Goal: Information Seeking & Learning: Find specific page/section

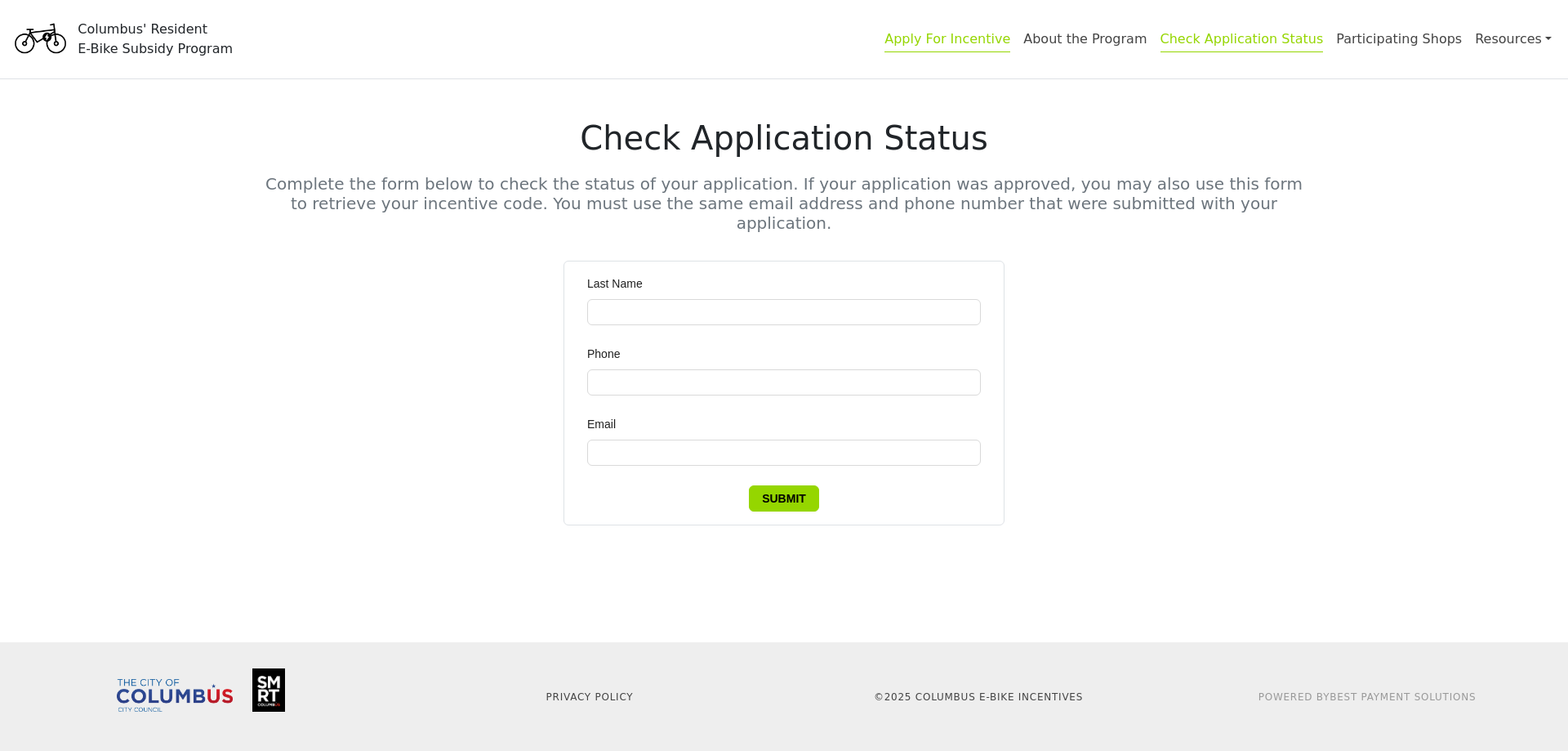
click at [1010, 40] on link "Apply For Incentive" at bounding box center [948, 41] width 126 height 22
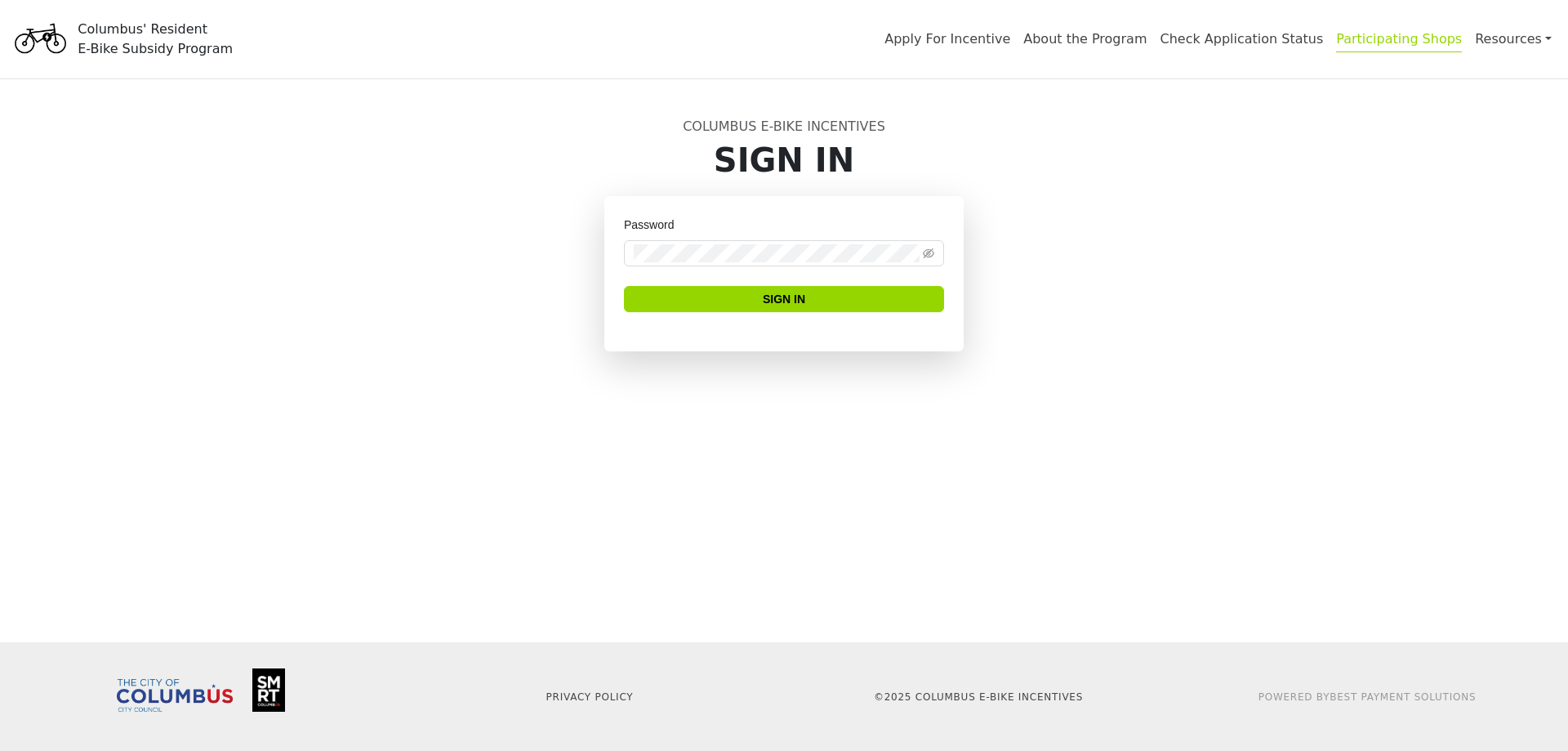
click at [1440, 42] on link "Participating Shops" at bounding box center [1399, 41] width 126 height 22
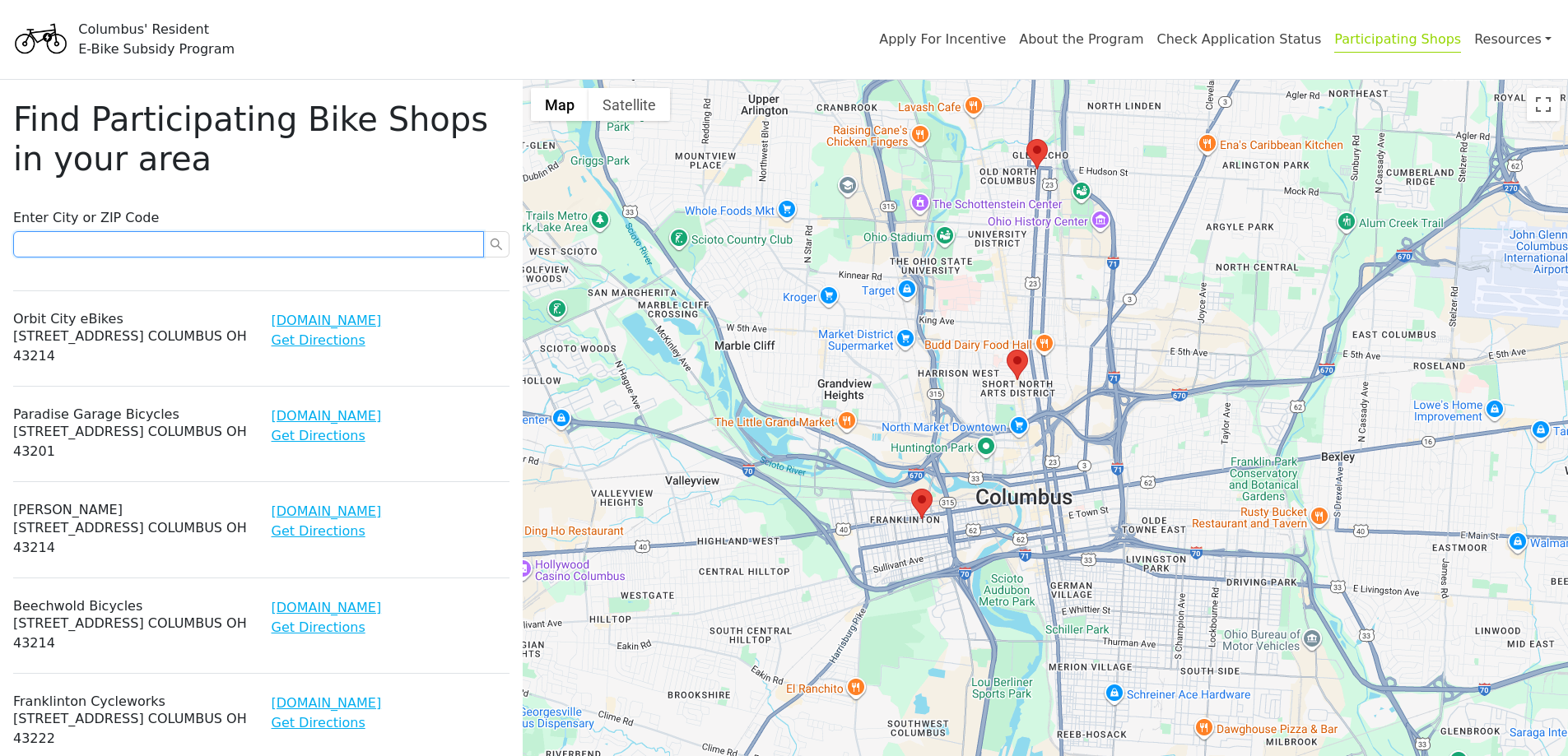
click at [345, 238] on input "text" at bounding box center [249, 244] width 471 height 26
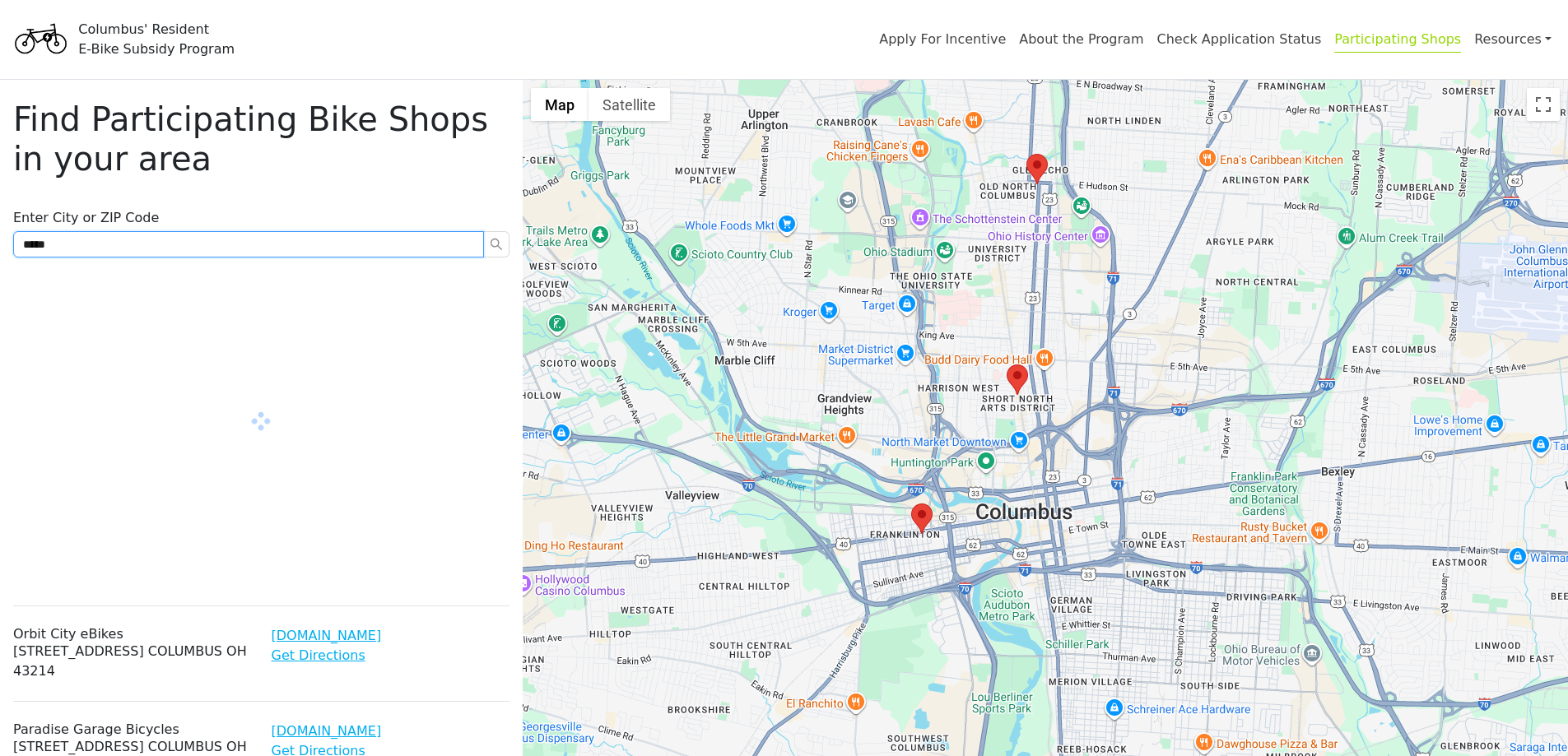
type input "*****"
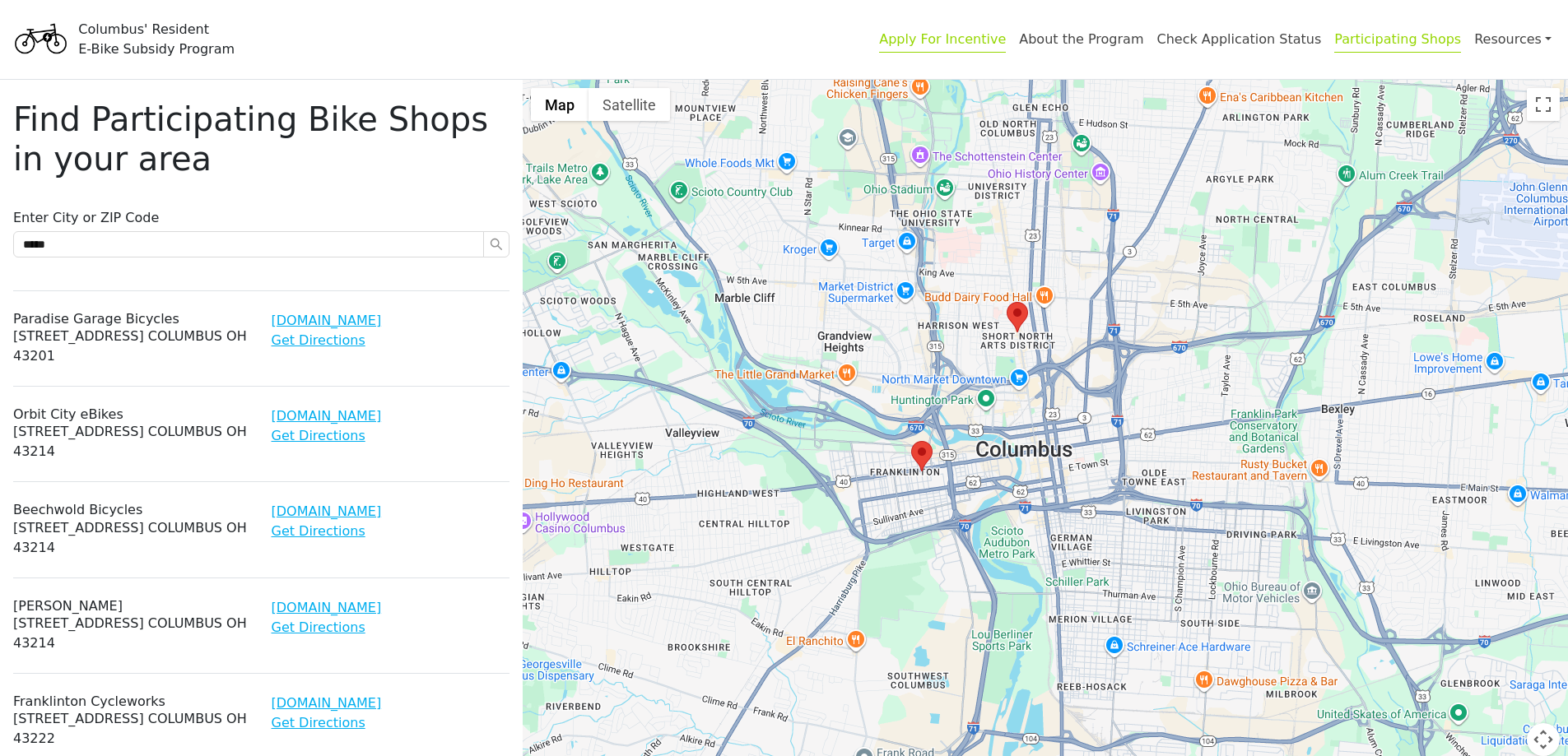
click at [1006, 38] on link "Apply For Incentive" at bounding box center [942, 42] width 127 height 22
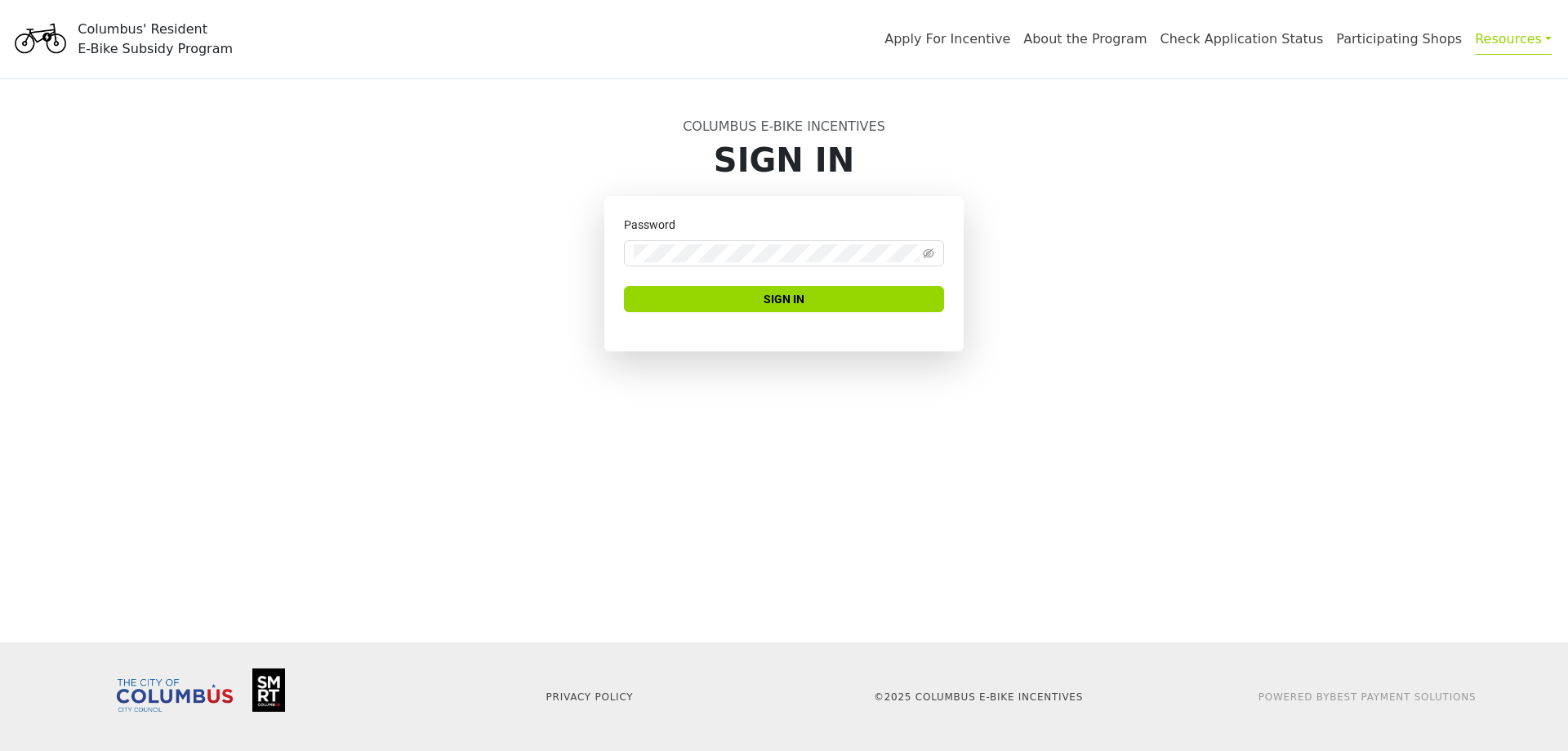
click at [1527, 44] on link "Resources" at bounding box center [1513, 38] width 77 height 32
click at [1427, 41] on link "Participating Shops" at bounding box center [1399, 41] width 126 height 22
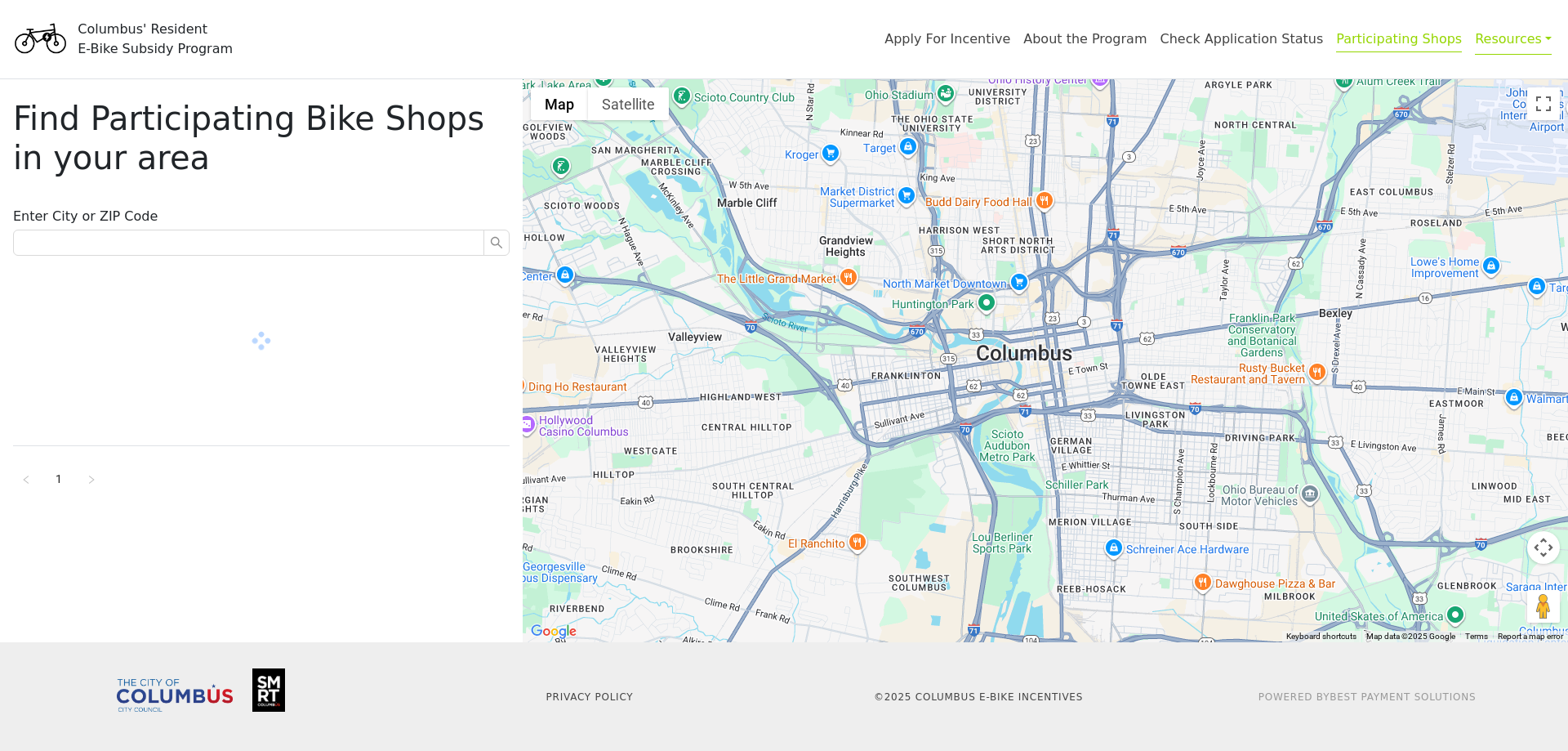
click at [1516, 35] on link "Resources" at bounding box center [1513, 38] width 77 height 32
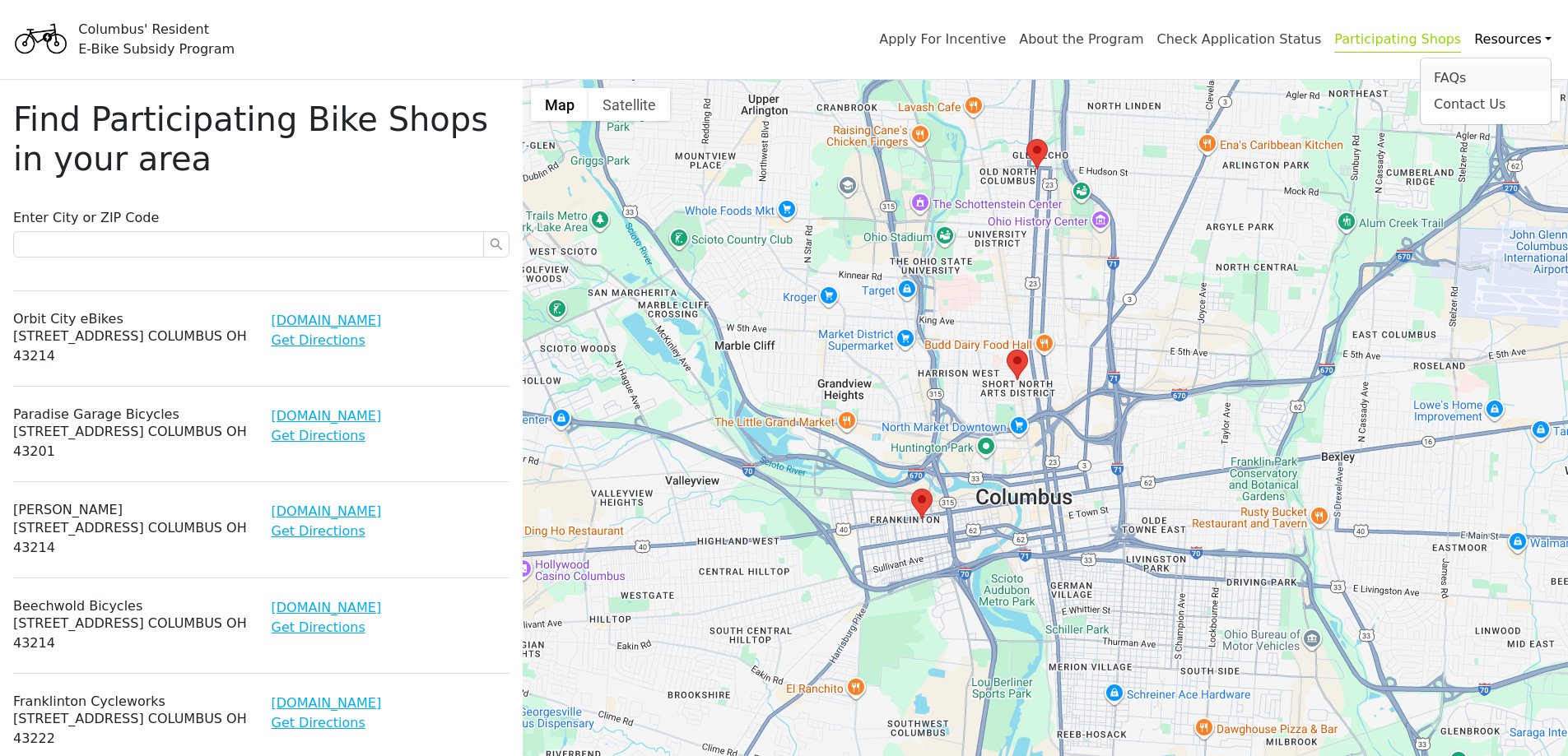
click at [1458, 78] on div "FAQs" at bounding box center [1485, 78] width 104 height 20
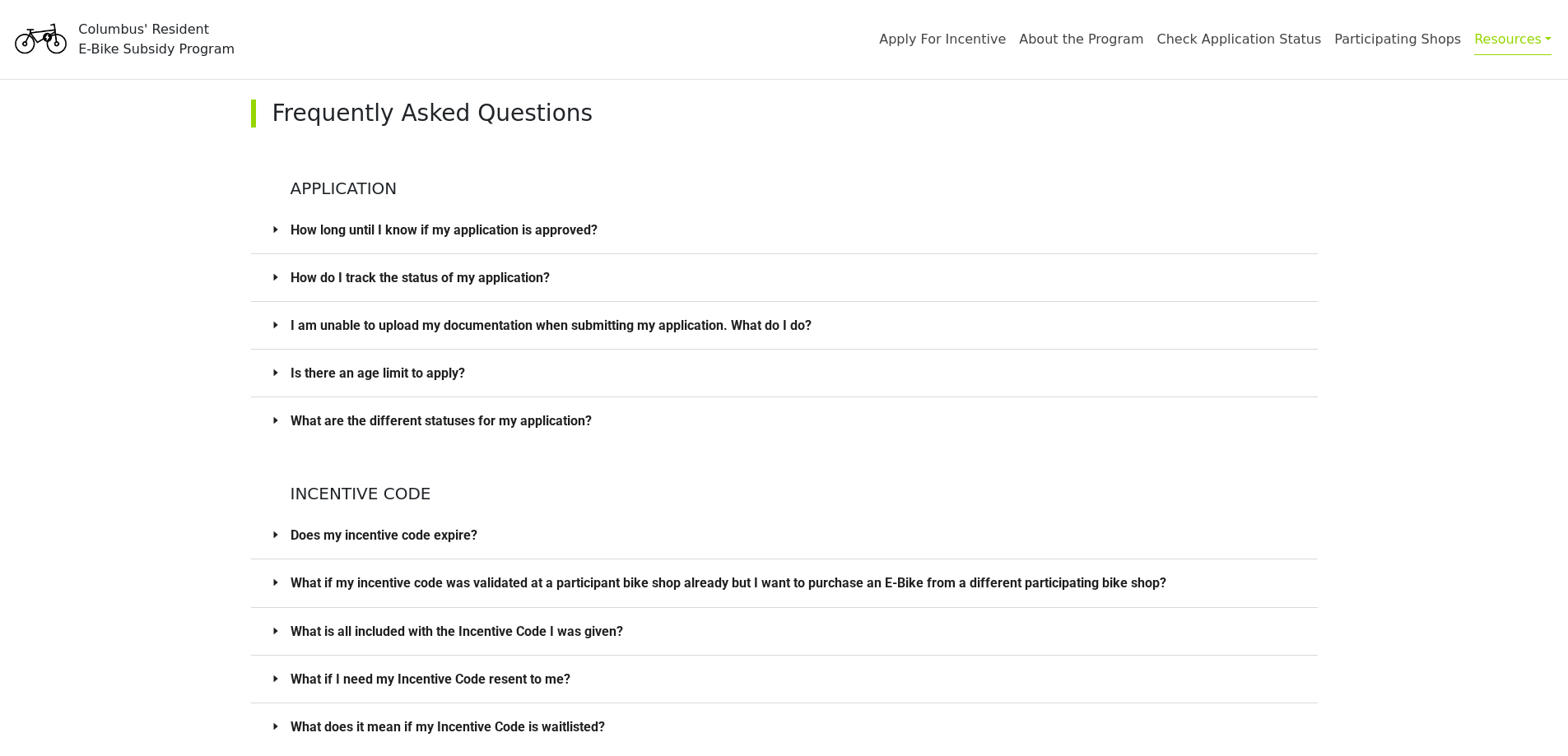
click at [404, 280] on span "How do I track the status of my application?" at bounding box center [794, 278] width 1008 height 21
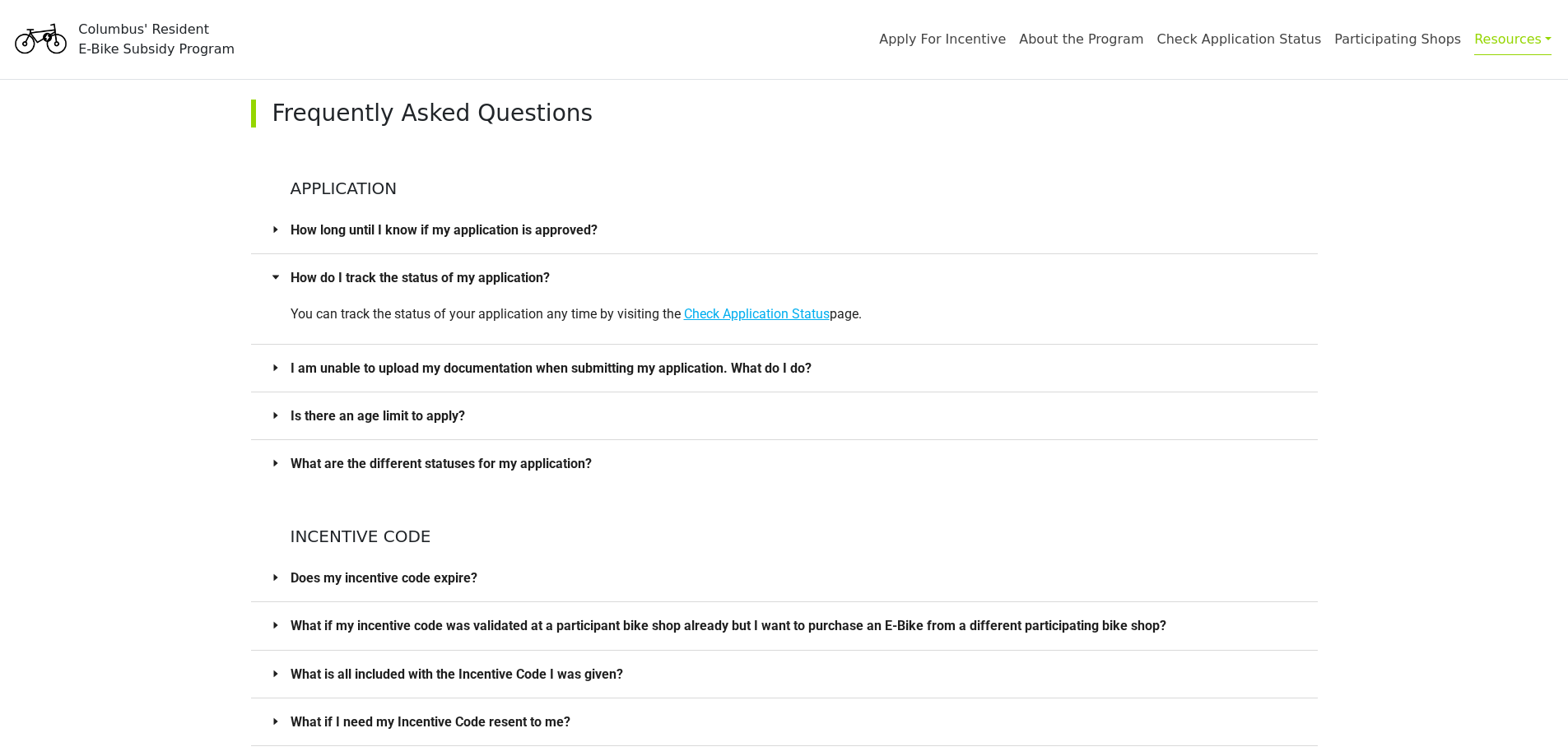
click at [453, 417] on span "Is there an age limit to apply?" at bounding box center [794, 416] width 1008 height 21
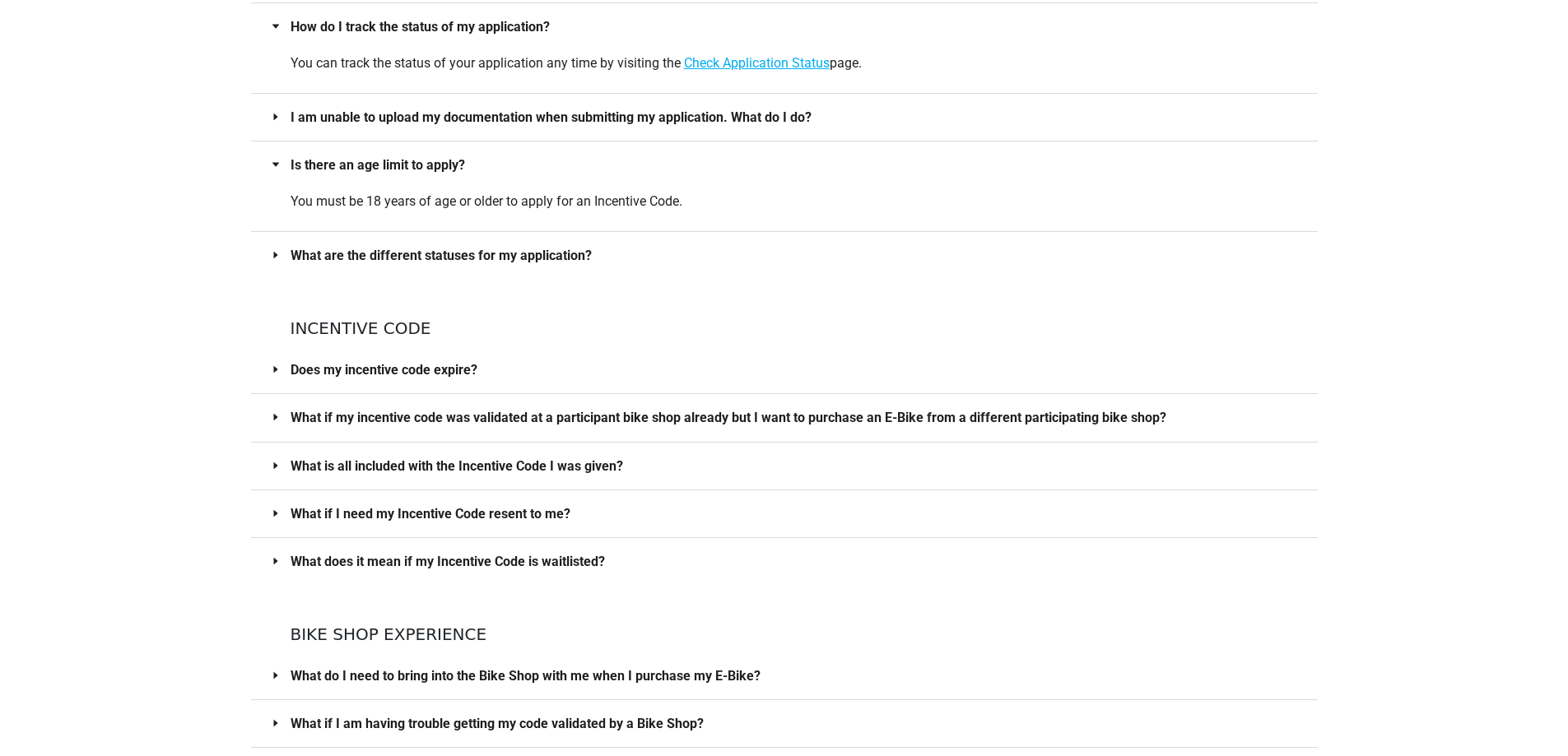
scroll to position [329, 0]
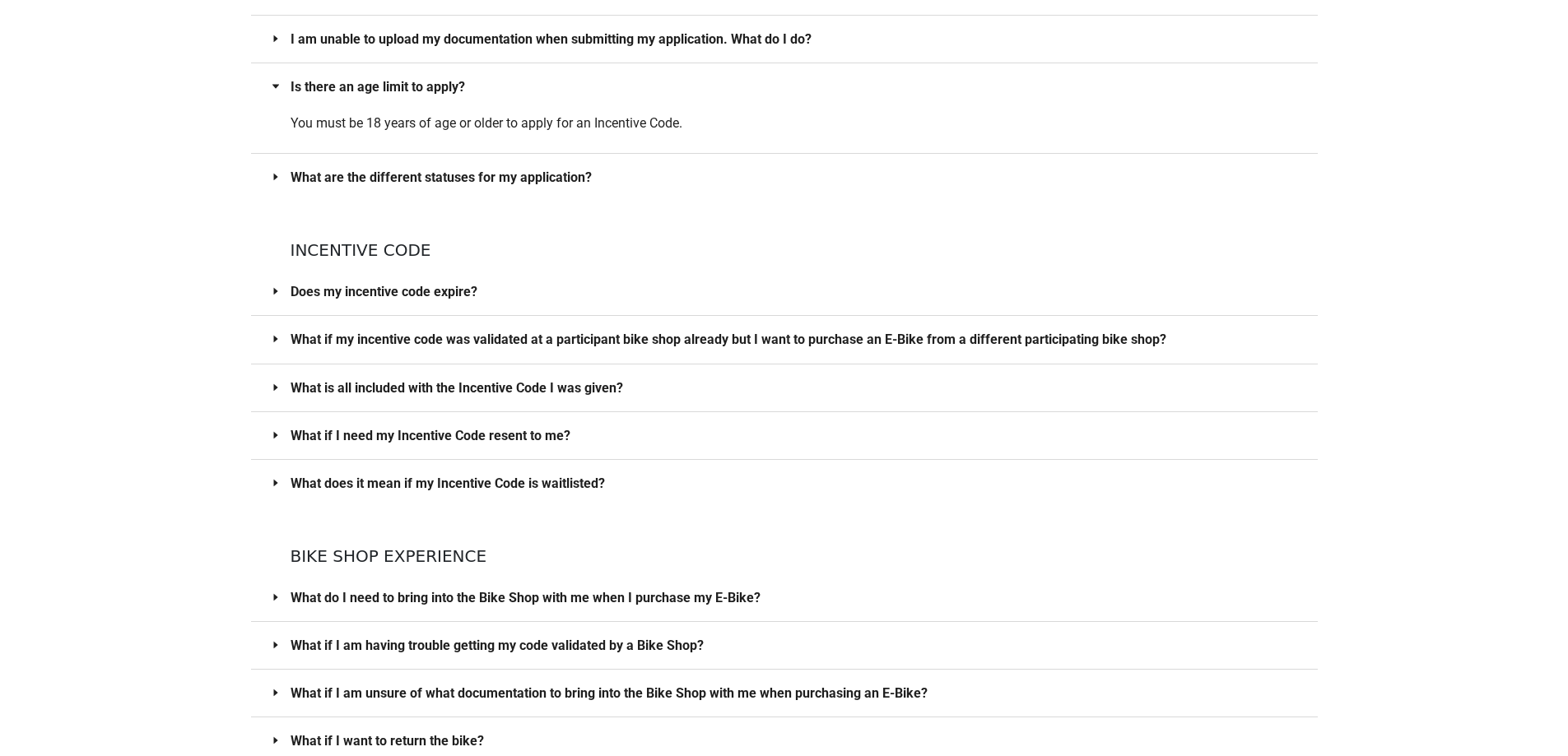
click at [432, 293] on span "Does my incentive code expire?" at bounding box center [794, 291] width 1008 height 21
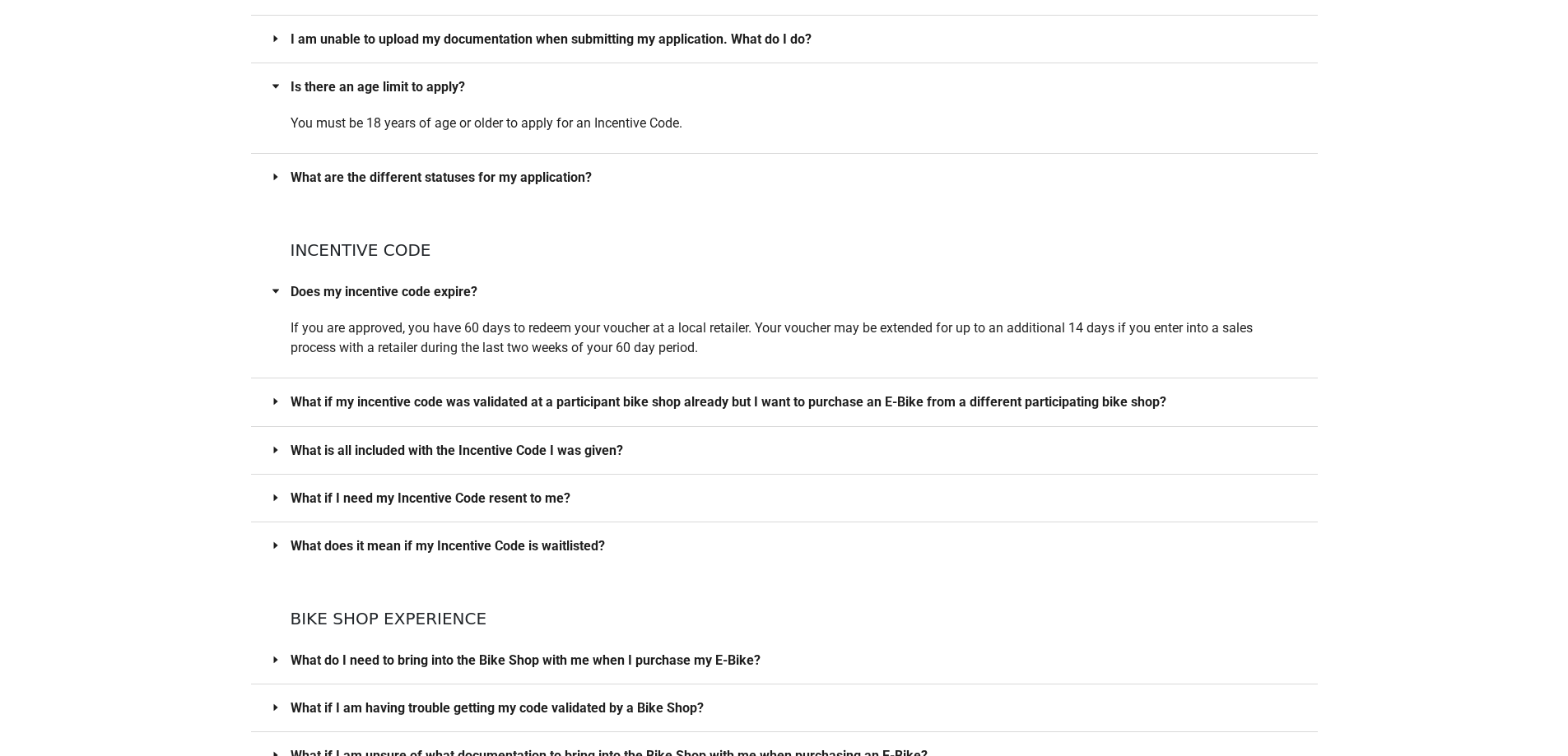
click at [460, 389] on div "What if my incentive code was validated at a participant bike shop already but …" at bounding box center [784, 402] width 1067 height 47
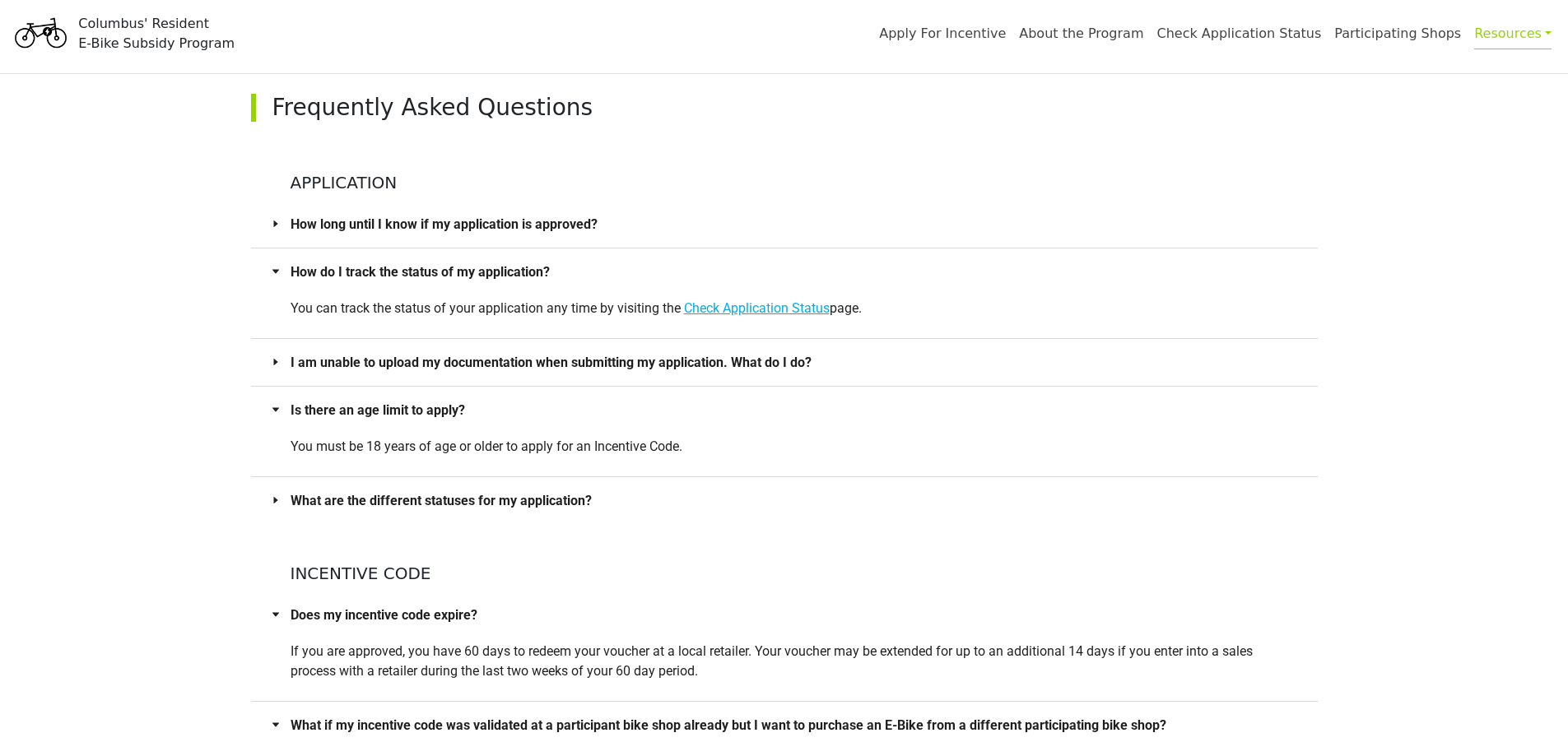
scroll to position [0, 0]
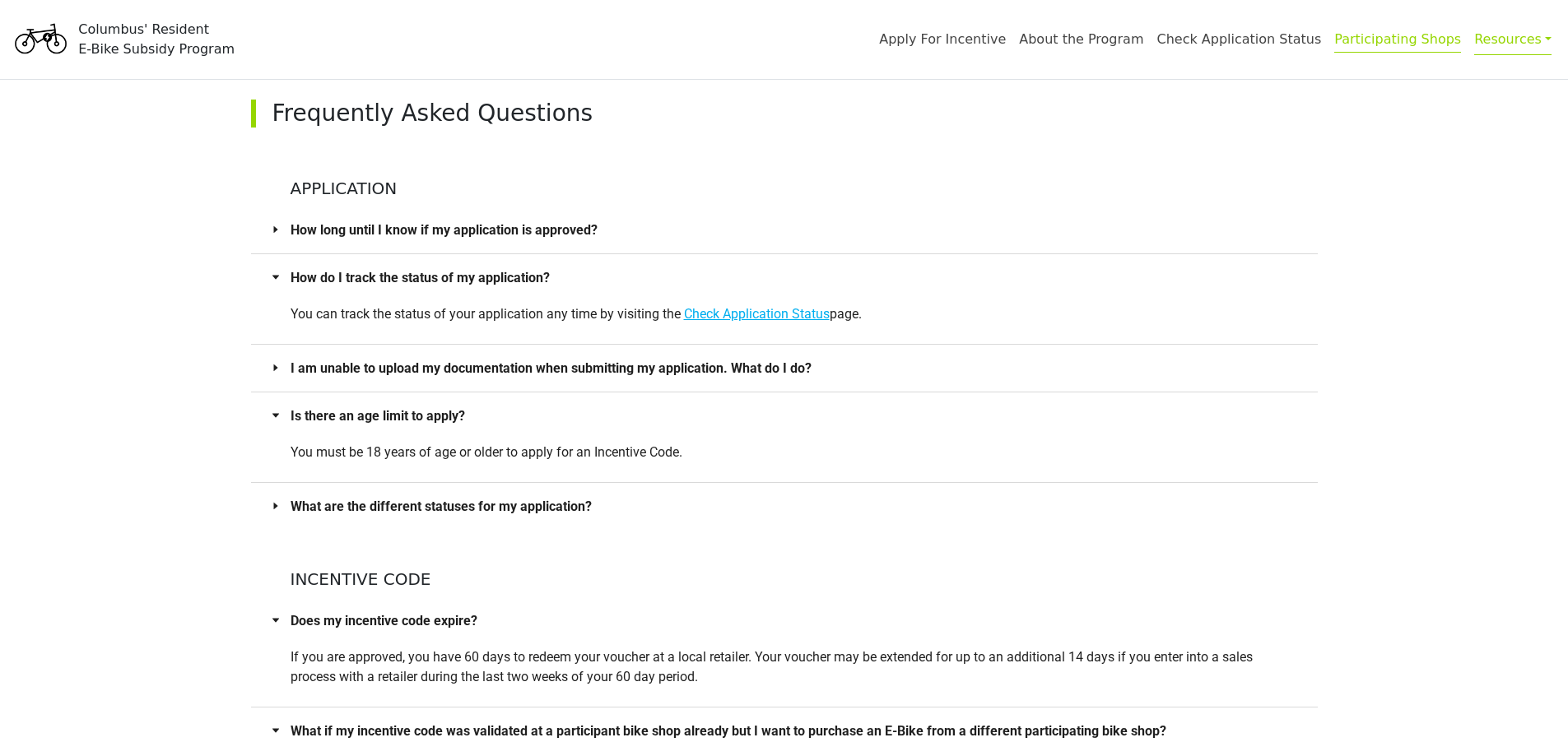
click at [1398, 41] on link "Participating Shops" at bounding box center [1397, 42] width 127 height 22
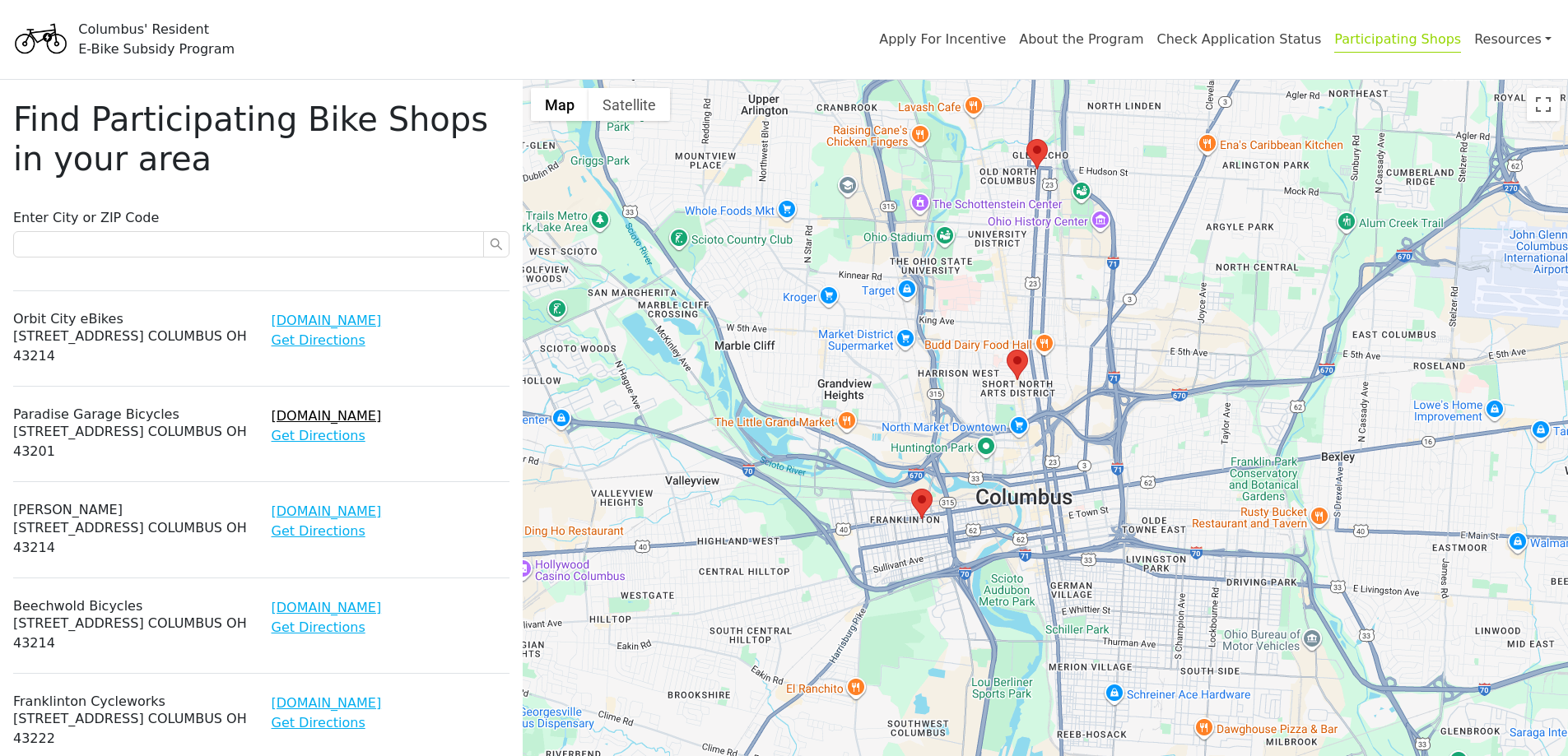
click at [339, 416] on link "[DOMAIN_NAME]" at bounding box center [326, 416] width 110 height 15
click at [336, 321] on link "[DOMAIN_NAME]" at bounding box center [326, 319] width 110 height 15
